Goal: Navigation & Orientation: Find specific page/section

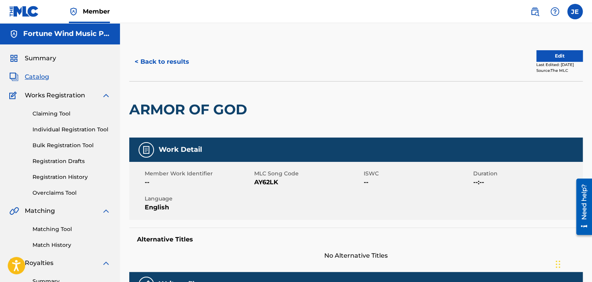
click at [38, 77] on span "Catalog" at bounding box center [37, 76] width 24 height 9
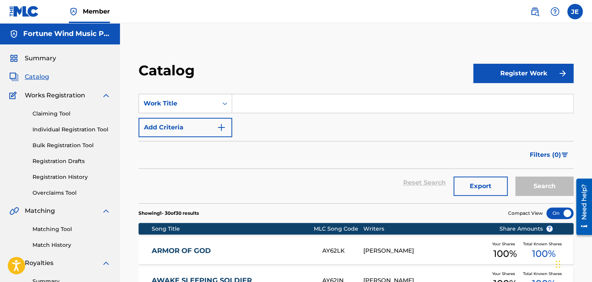
click at [38, 58] on span "Summary" at bounding box center [40, 58] width 31 height 9
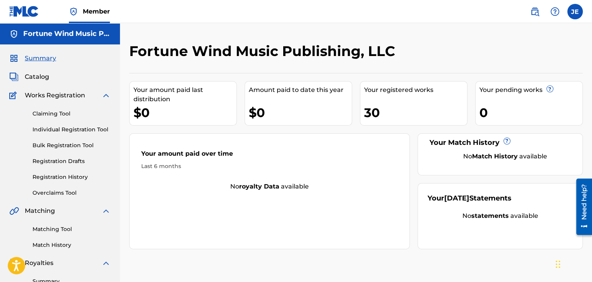
click at [365, 110] on div "30" at bounding box center [415, 112] width 103 height 17
click at [509, 113] on div "0" at bounding box center [530, 112] width 103 height 17
click at [38, 75] on span "Catalog" at bounding box center [37, 76] width 24 height 9
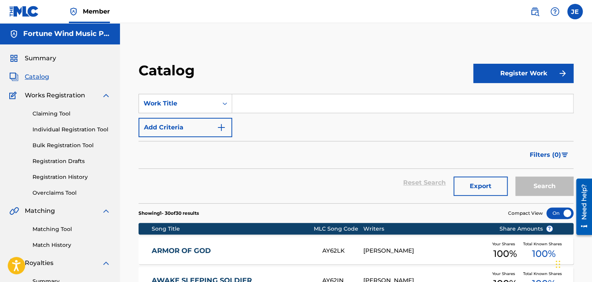
click at [62, 177] on link "Registration History" at bounding box center [71, 177] width 78 height 8
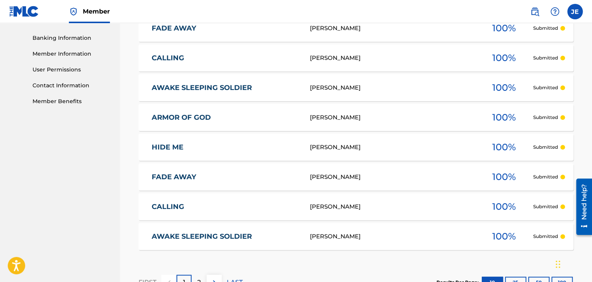
scroll to position [385, 0]
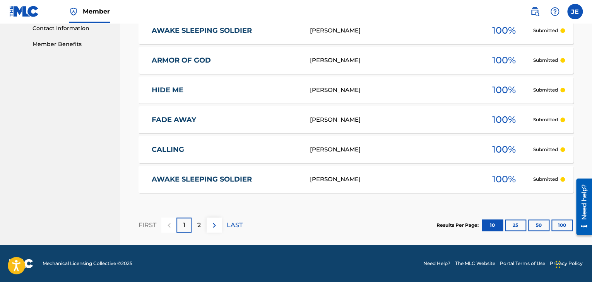
click at [567, 227] on button "100" at bounding box center [561, 226] width 21 height 12
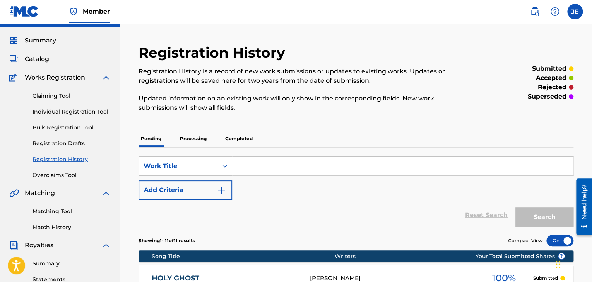
scroll to position [0, 0]
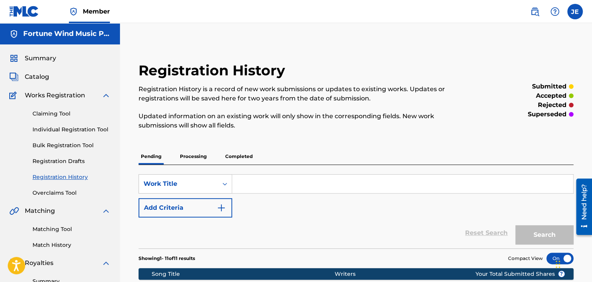
click at [57, 109] on div "Claiming Tool Individual Registration Tool Bulk Registration Tool Registration …" at bounding box center [59, 148] width 101 height 97
click at [56, 116] on link "Claiming Tool" at bounding box center [71, 114] width 78 height 8
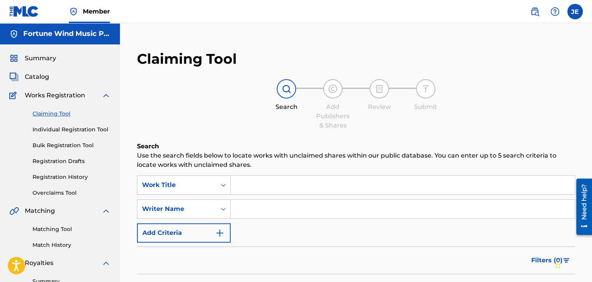
click at [37, 57] on span "Summary" at bounding box center [40, 58] width 31 height 9
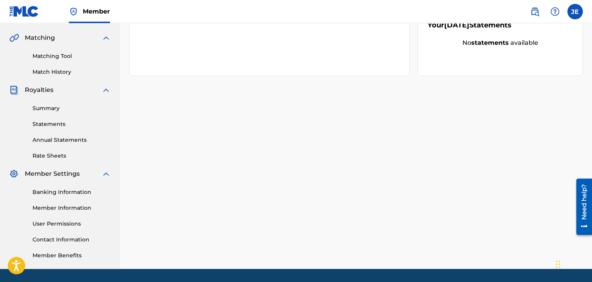
scroll to position [172, 0]
